Goal: Register for event/course

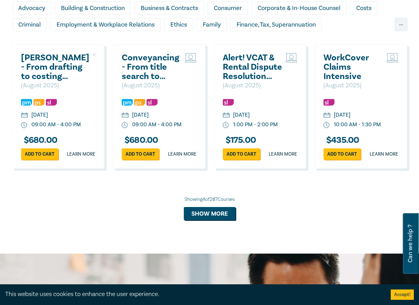
scroll to position [492, 0]
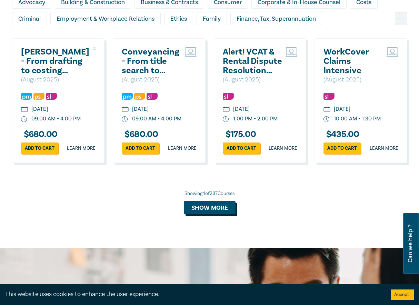
click at [219, 210] on button "Show more" at bounding box center [210, 207] width 52 height 13
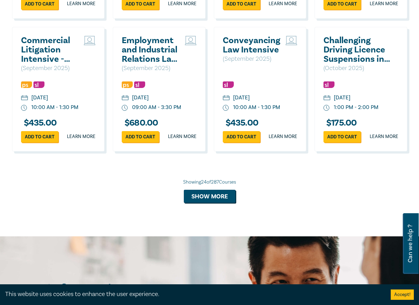
scroll to position [1226, 0]
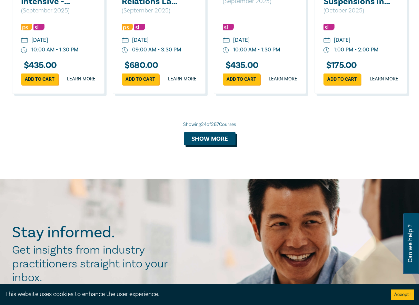
click at [229, 145] on button "Show more" at bounding box center [210, 138] width 52 height 13
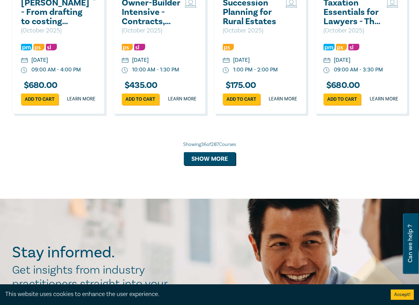
scroll to position [1614, 0]
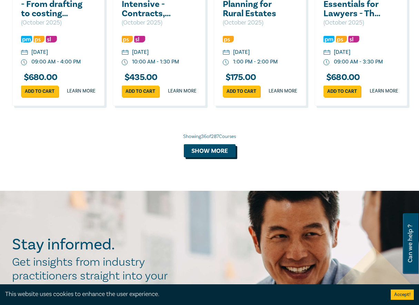
click at [232, 157] on button "Show more" at bounding box center [210, 150] width 52 height 13
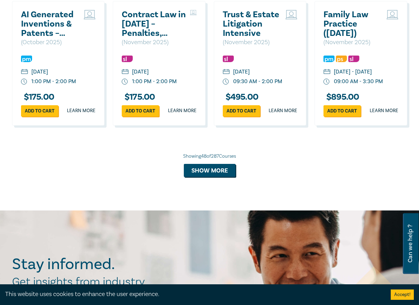
scroll to position [1994, 0]
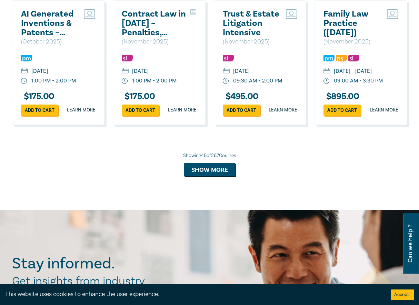
click at [251, 37] on h2 "Trust & Estate Litigation Intensive" at bounding box center [253, 23] width 60 height 28
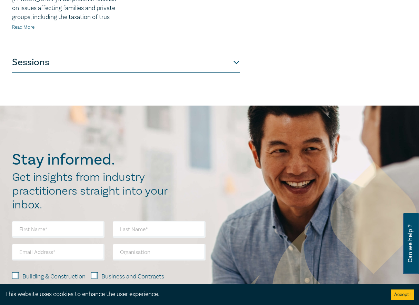
scroll to position [423, 0]
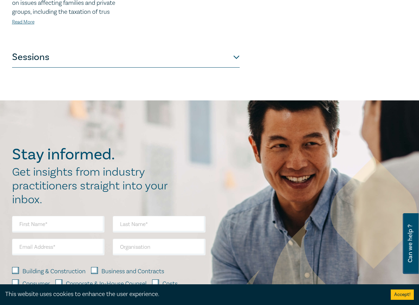
click at [236, 47] on button "Sessions" at bounding box center [126, 57] width 228 height 21
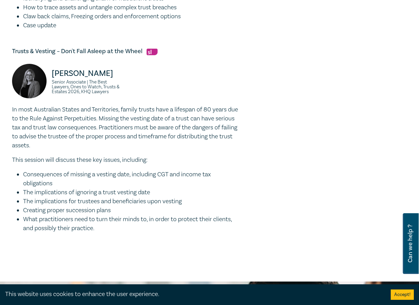
scroll to position [653, 0]
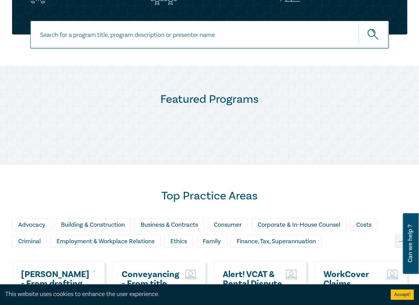
scroll to position [247, 0]
